Goal: Information Seeking & Learning: Learn about a topic

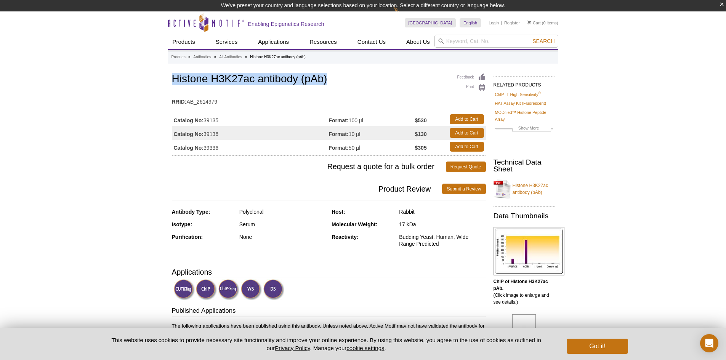
drag, startPoint x: 173, startPoint y: 77, endPoint x: 333, endPoint y: 77, distance: 160.0
click at [333, 77] on h1 "Histone H3K27ac antibody (pAb)" at bounding box center [329, 79] width 314 height 13
copy h1 "Histone H3K27ac antibody (pAb)"
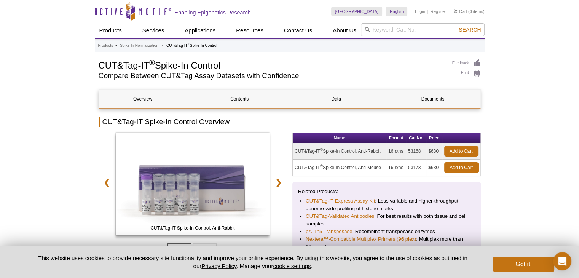
drag, startPoint x: 385, startPoint y: 150, endPoint x: 294, endPoint y: 149, distance: 90.7
click at [294, 149] on td "CUT&Tag-IT ® Spike-In Control, Anti-Rabbit" at bounding box center [340, 151] width 94 height 16
copy td "CUT&Tag-IT ® Spike-In Control, Anti-Rabbit"
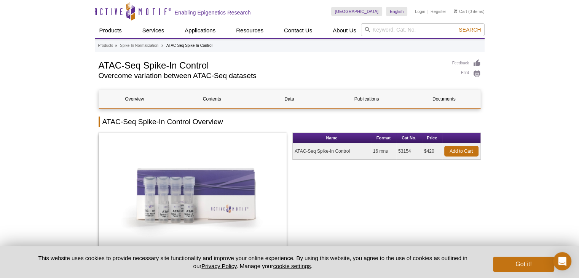
drag, startPoint x: 360, startPoint y: 152, endPoint x: 296, endPoint y: 153, distance: 64.0
click at [296, 153] on td "ATAC-Seq Spike-In Control" at bounding box center [332, 151] width 78 height 16
copy td "ATAC-Seq Spike-In Control"
